Goal: Obtain resource: Obtain resource

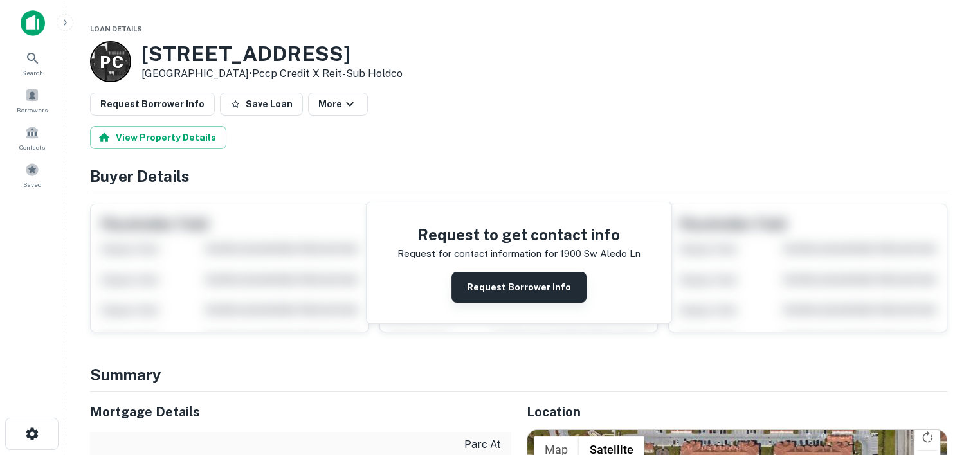
click at [502, 285] on button "Request Borrower Info" at bounding box center [518, 287] width 135 height 31
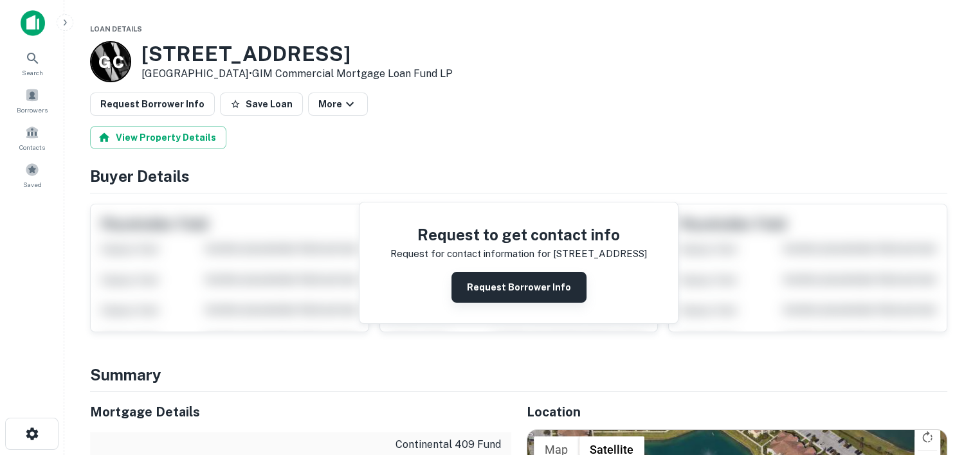
click at [501, 285] on button "Request Borrower Info" at bounding box center [518, 287] width 135 height 31
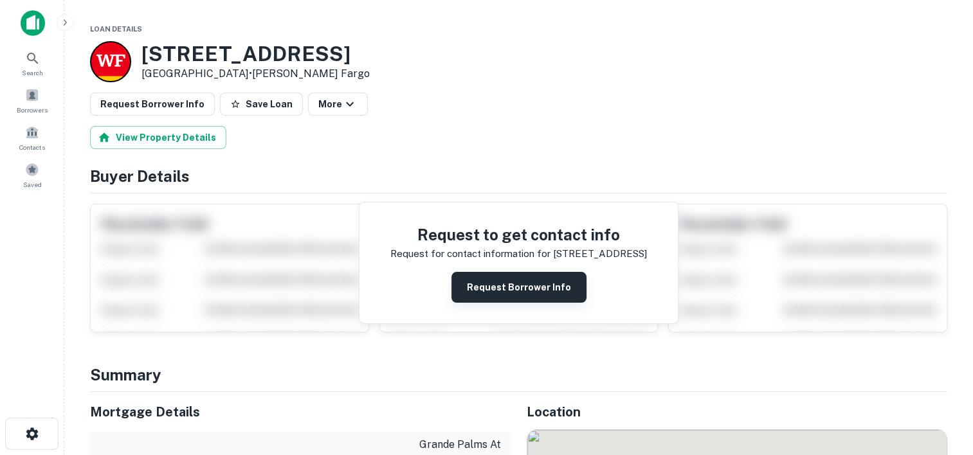
click at [501, 297] on button "Request Borrower Info" at bounding box center [518, 287] width 135 height 31
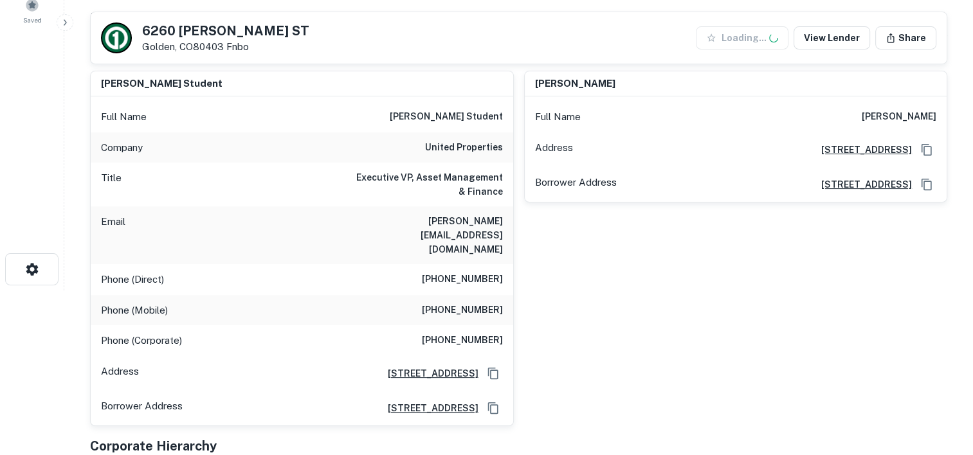
scroll to position [49, 0]
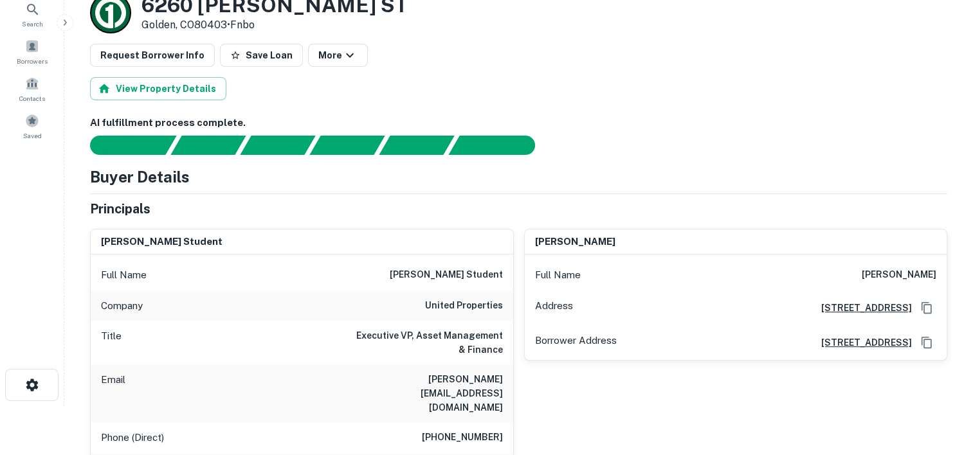
click at [460, 280] on h6 "[PERSON_NAME] student" at bounding box center [446, 274] width 113 height 15
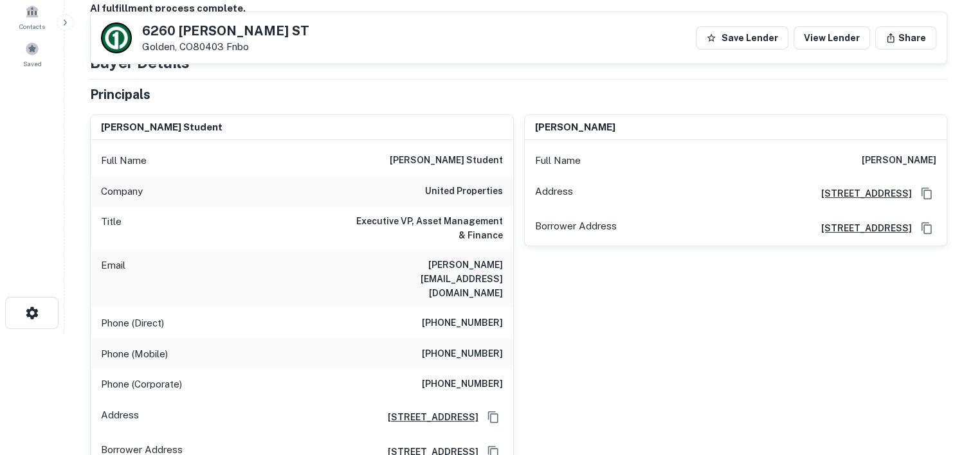
scroll to position [0, 0]
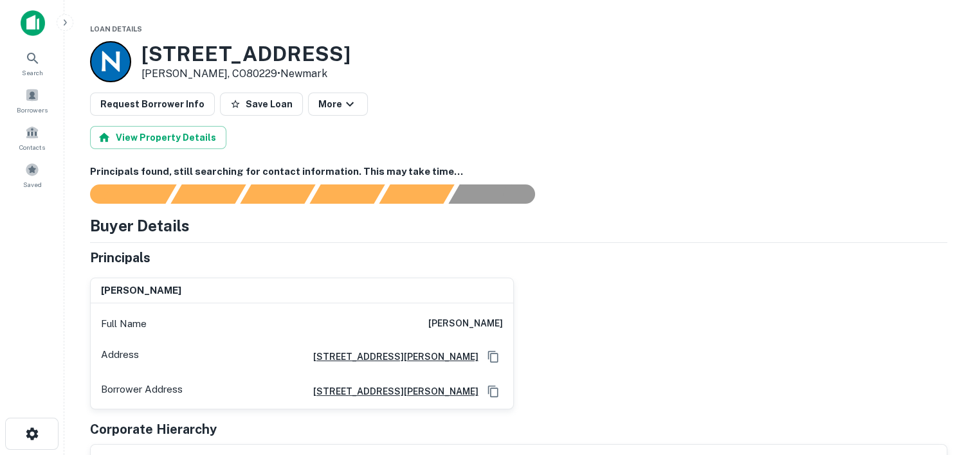
click at [625, 111] on div "Request Borrower Info Save Loan More" at bounding box center [518, 104] width 857 height 23
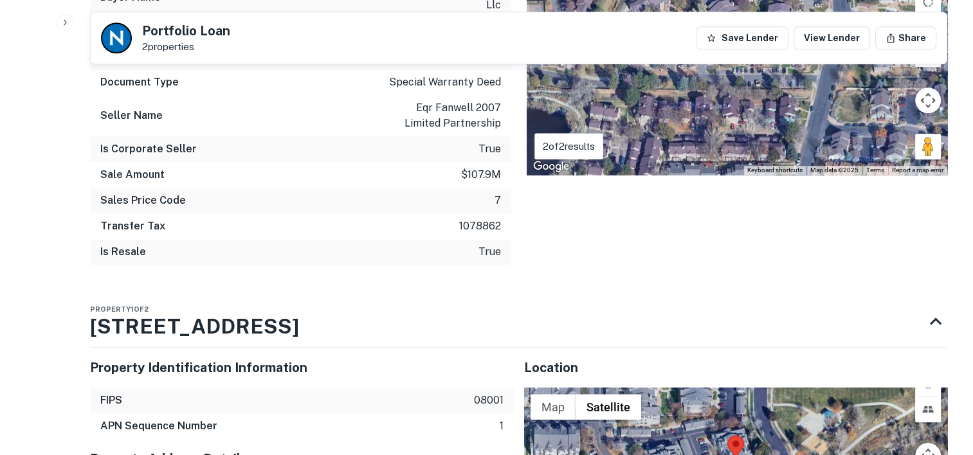
scroll to position [1162, 0]
